Goal: Transaction & Acquisition: Purchase product/service

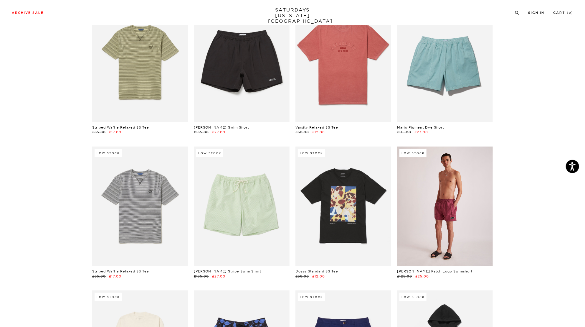
scroll to position [1756, 0]
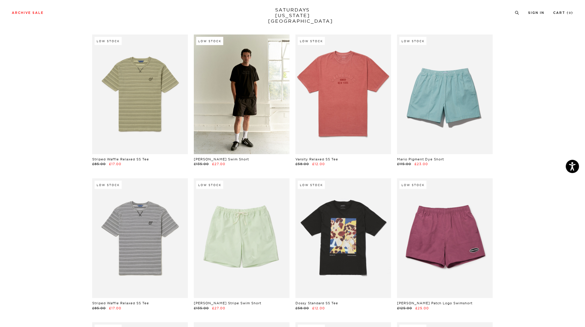
click at [253, 107] on link at bounding box center [242, 94] width 96 height 120
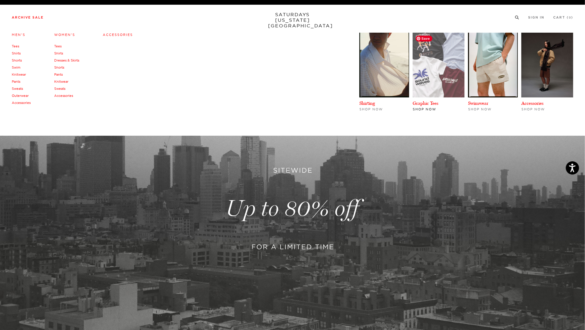
click at [429, 74] on img at bounding box center [438, 65] width 52 height 65
